Goal: Check status

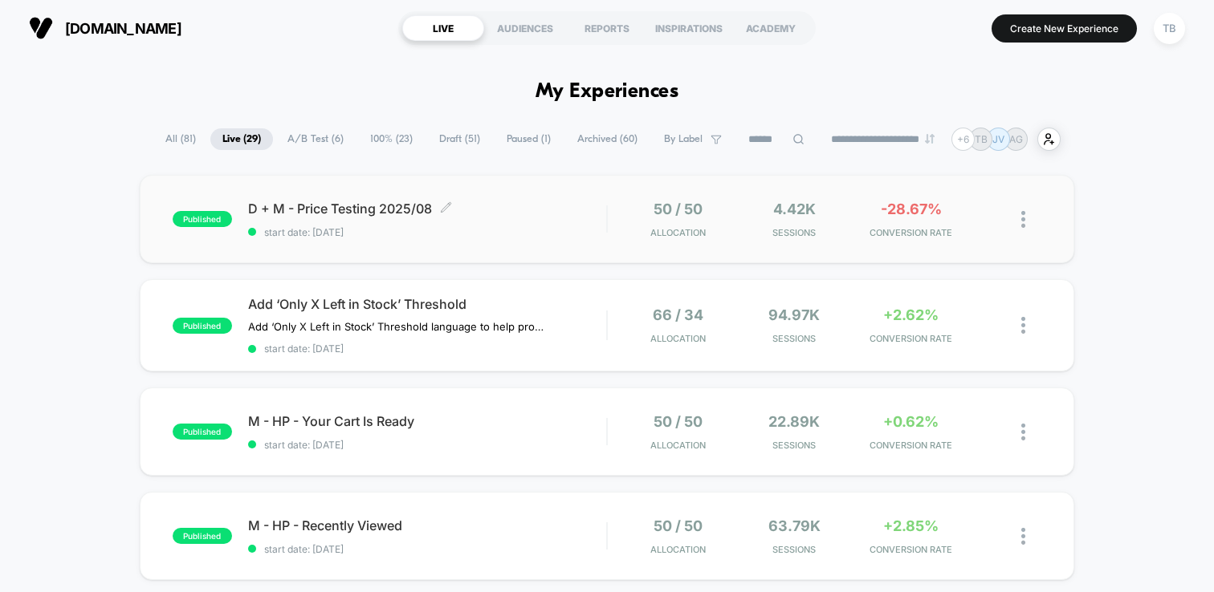
click at [355, 206] on span "D + M - Price Testing 2025/08 Click to edit experience details" at bounding box center [427, 209] width 358 height 16
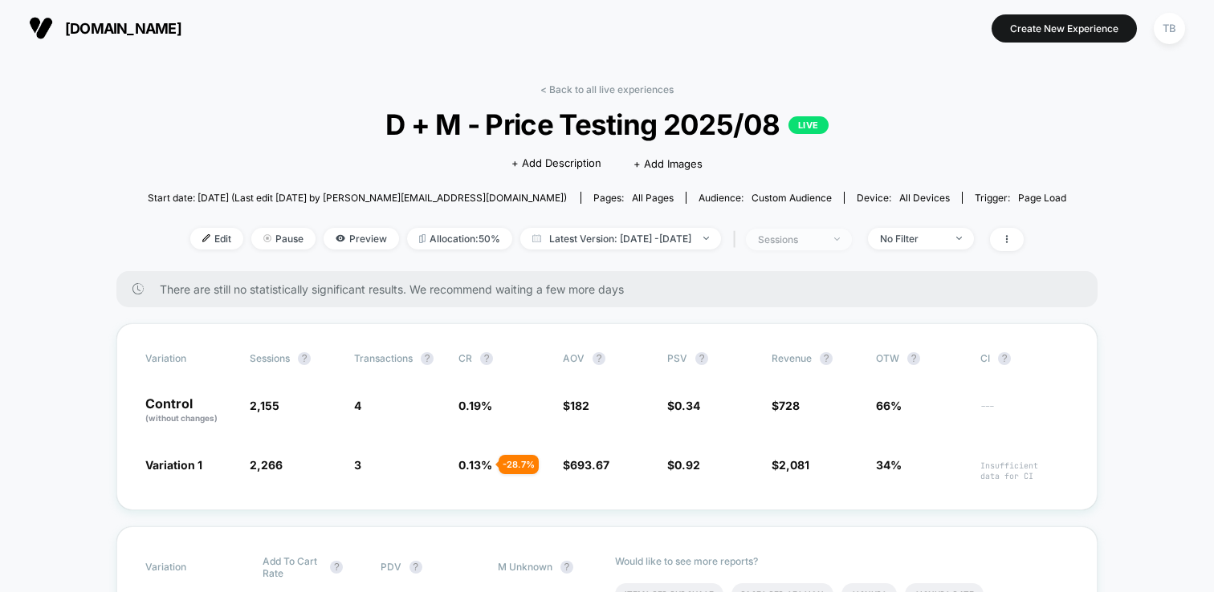
click at [844, 230] on span "sessions" at bounding box center [799, 240] width 106 height 22
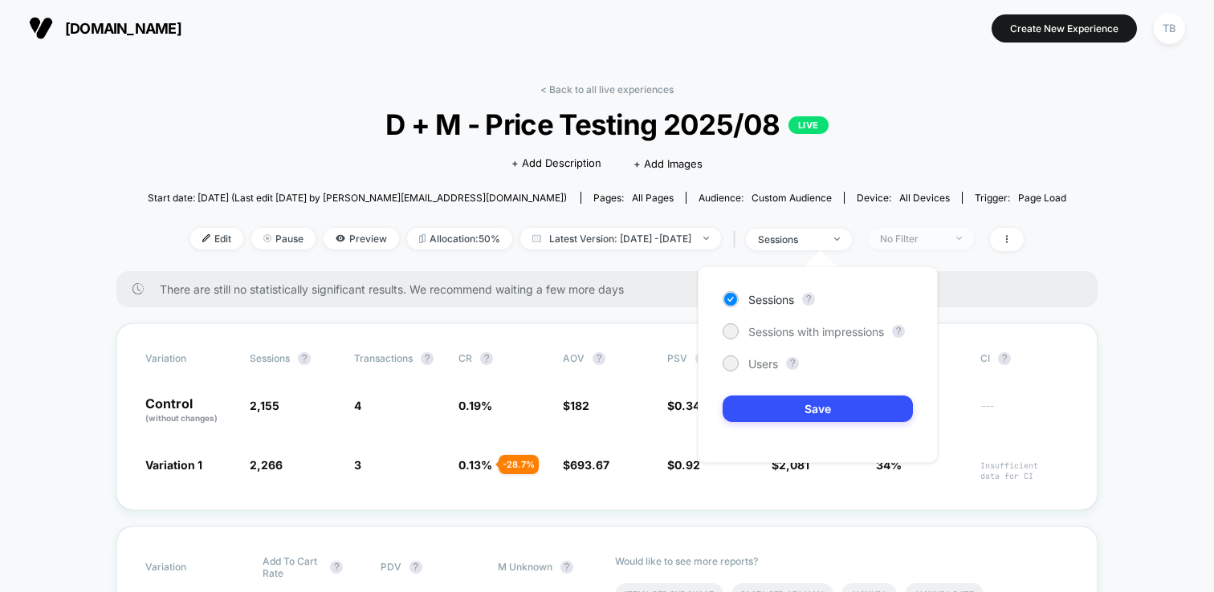
click at [944, 236] on div "No Filter" at bounding box center [912, 239] width 64 height 12
